Goal: Find specific page/section: Find specific page/section

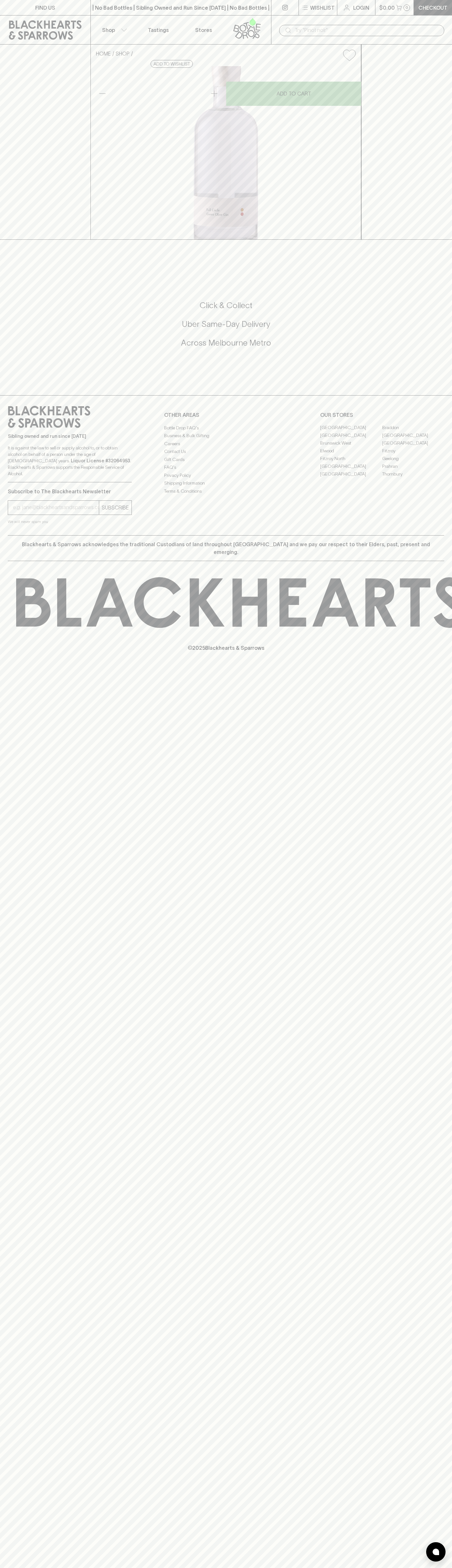
click at [219, 20] on link "Stores" at bounding box center [203, 29] width 45 height 29
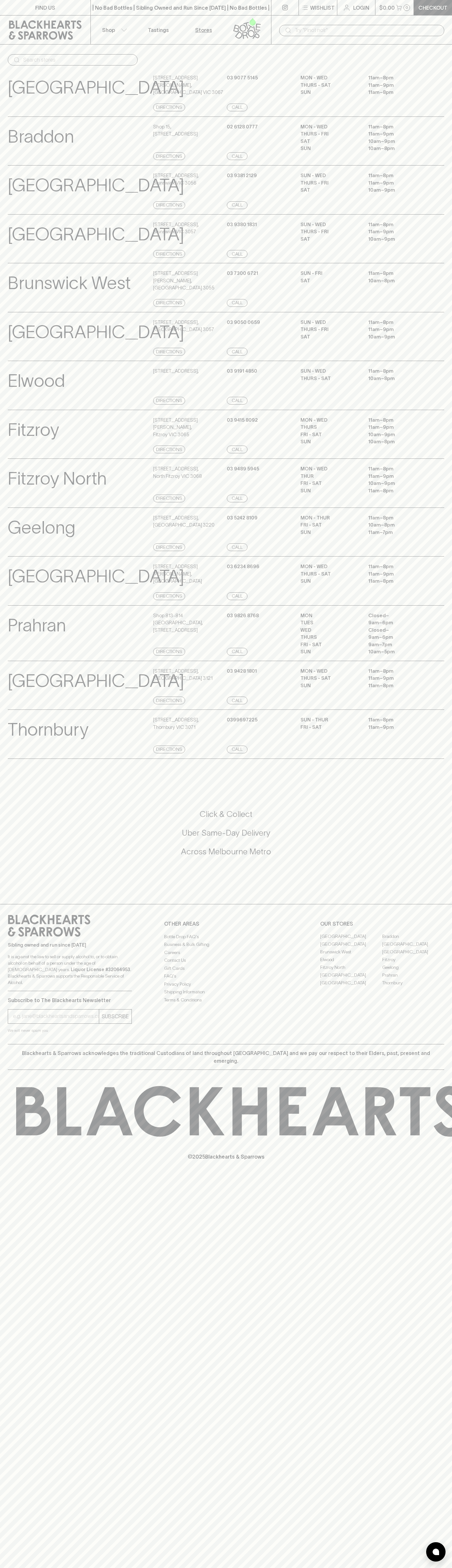
click at [422, 184] on p "11am – 9pm" at bounding box center [397, 183] width 58 height 7
click at [306, 1567] on html "FIND US | No Bad Bottles | Sibling Owned and Run Since 2006 | No Bad Bottles | …" at bounding box center [226, 784] width 452 height 1568
click at [12, 1400] on div "FIND US | No Bad Bottles | Sibling Owned and Run Since 2006 | No Bad Bottles | …" at bounding box center [226, 784] width 452 height 1568
